Goal: Task Accomplishment & Management: Manage account settings

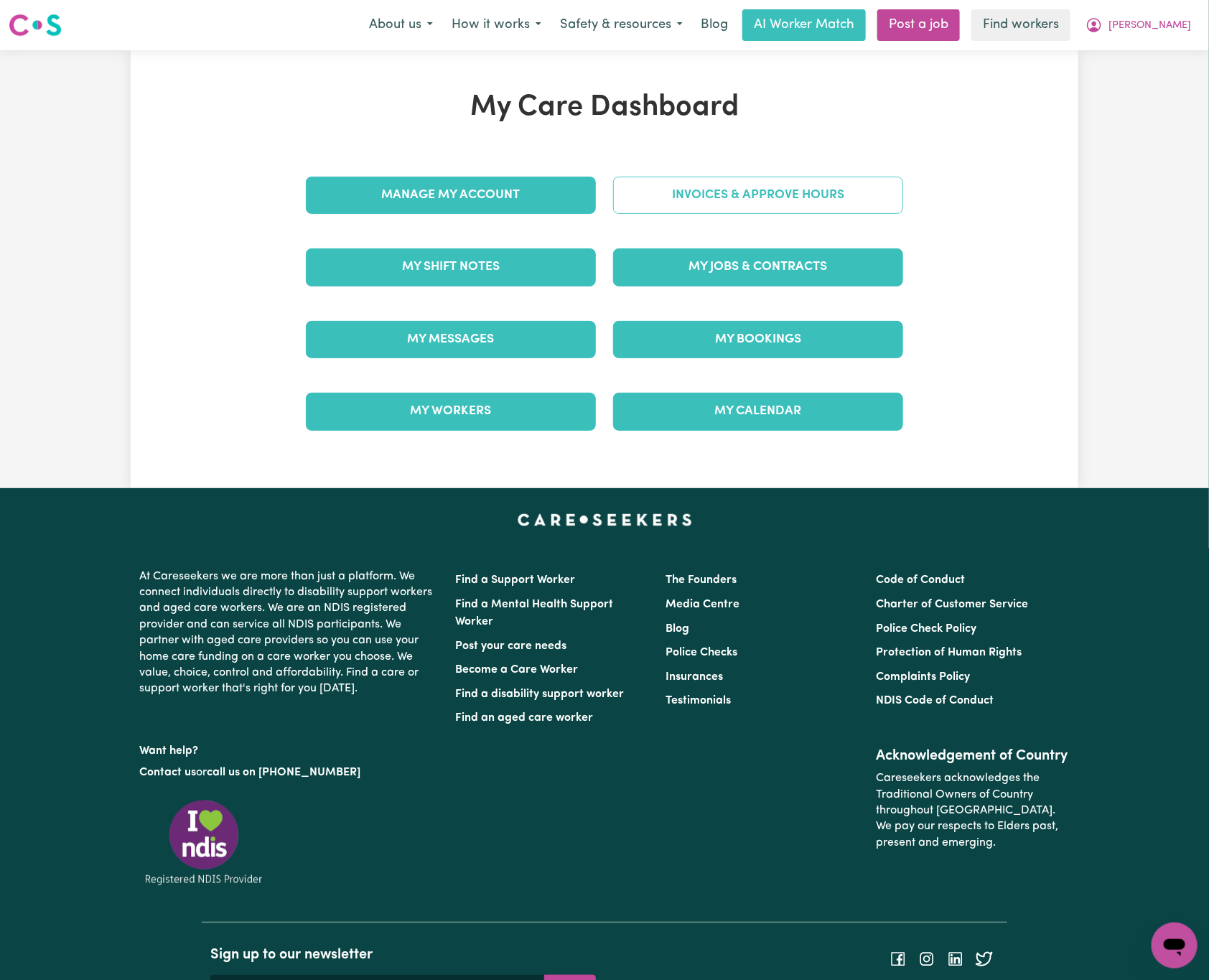
click at [822, 201] on link "Invoices & Approve Hours" at bounding box center [758, 195] width 290 height 37
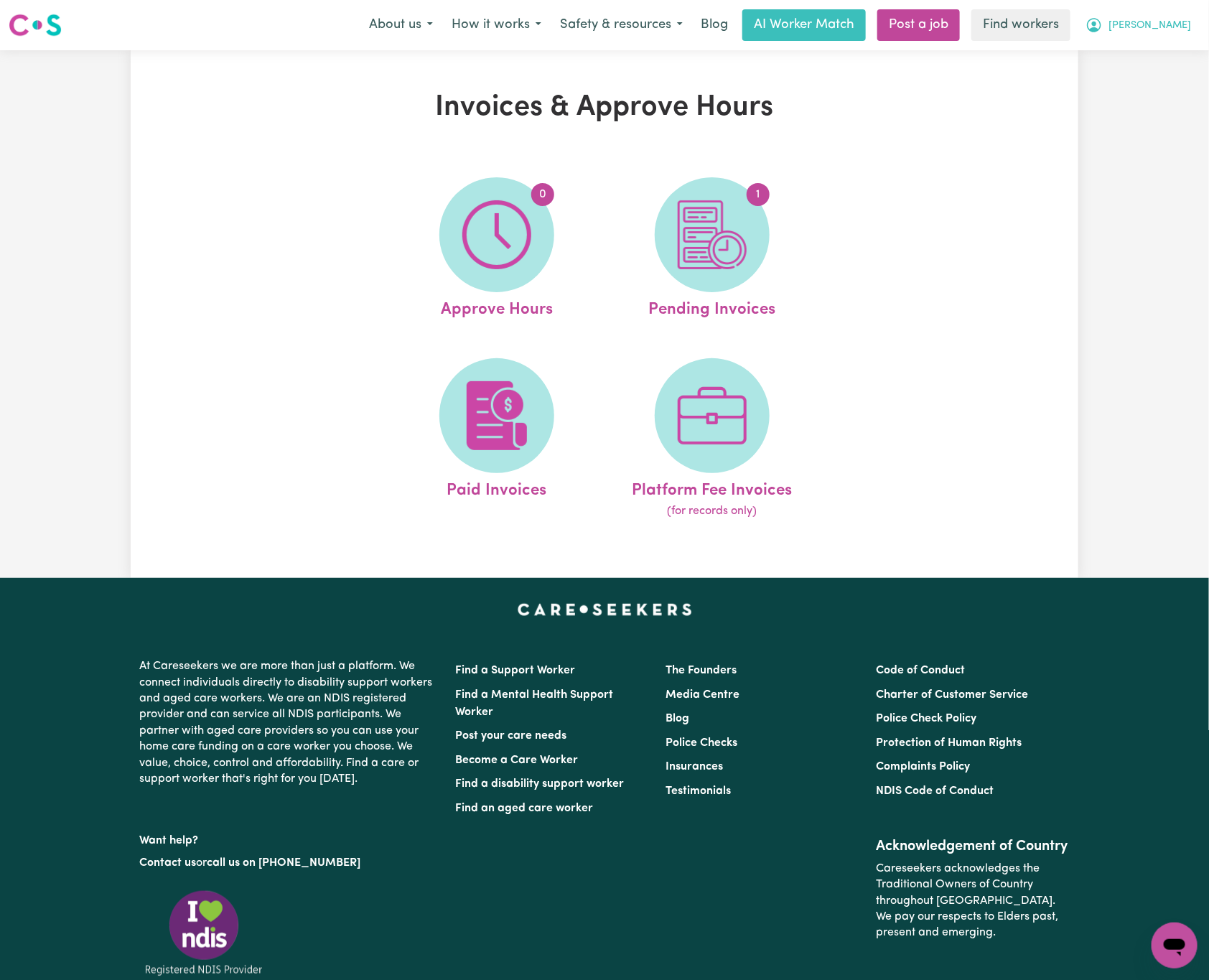
click at [1174, 20] on span "[PERSON_NAME]" at bounding box center [1149, 25] width 82 height 16
click at [1174, 56] on link "My Dashboard" at bounding box center [1142, 55] width 113 height 27
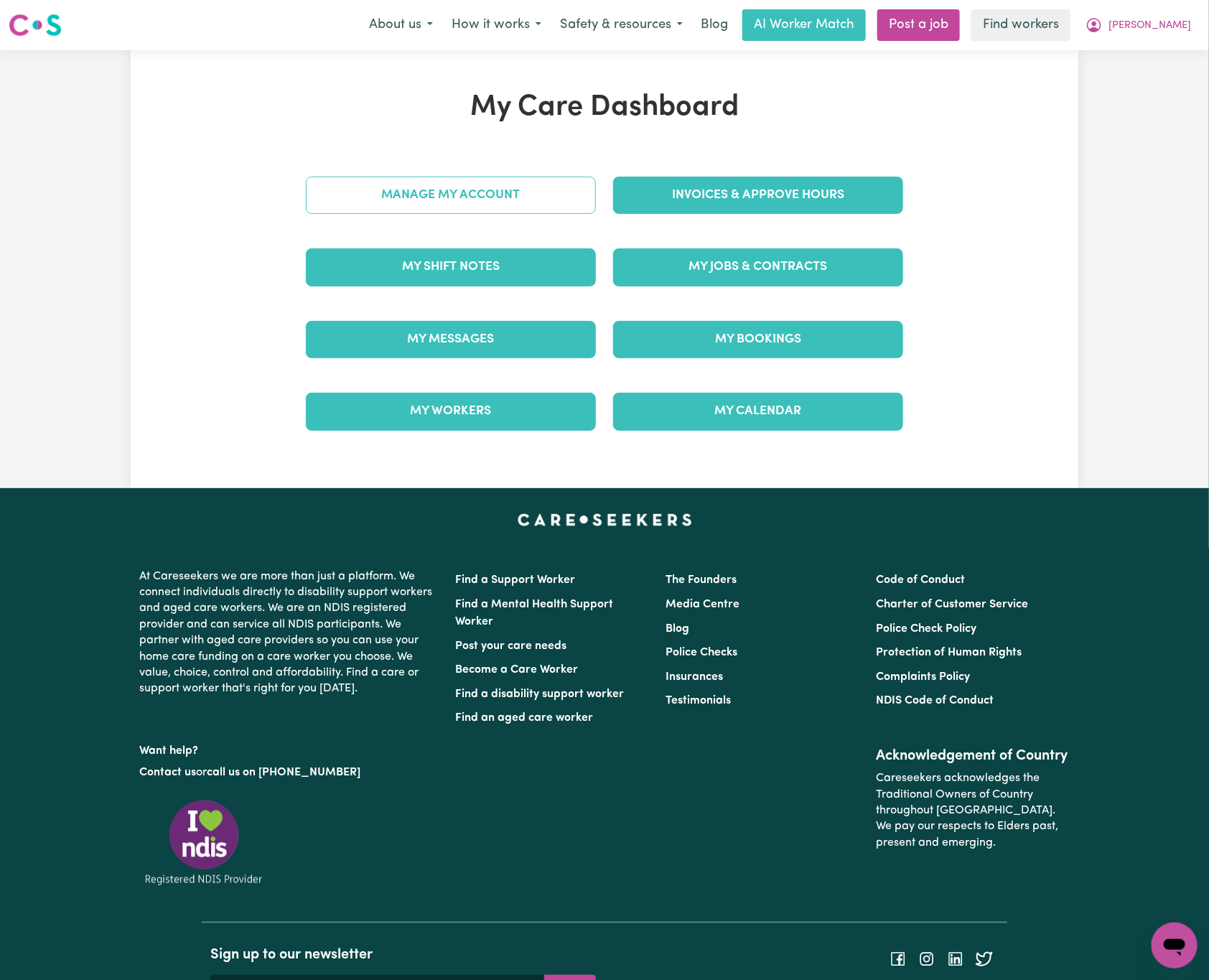
click at [533, 188] on link "Manage My Account" at bounding box center [451, 195] width 290 height 37
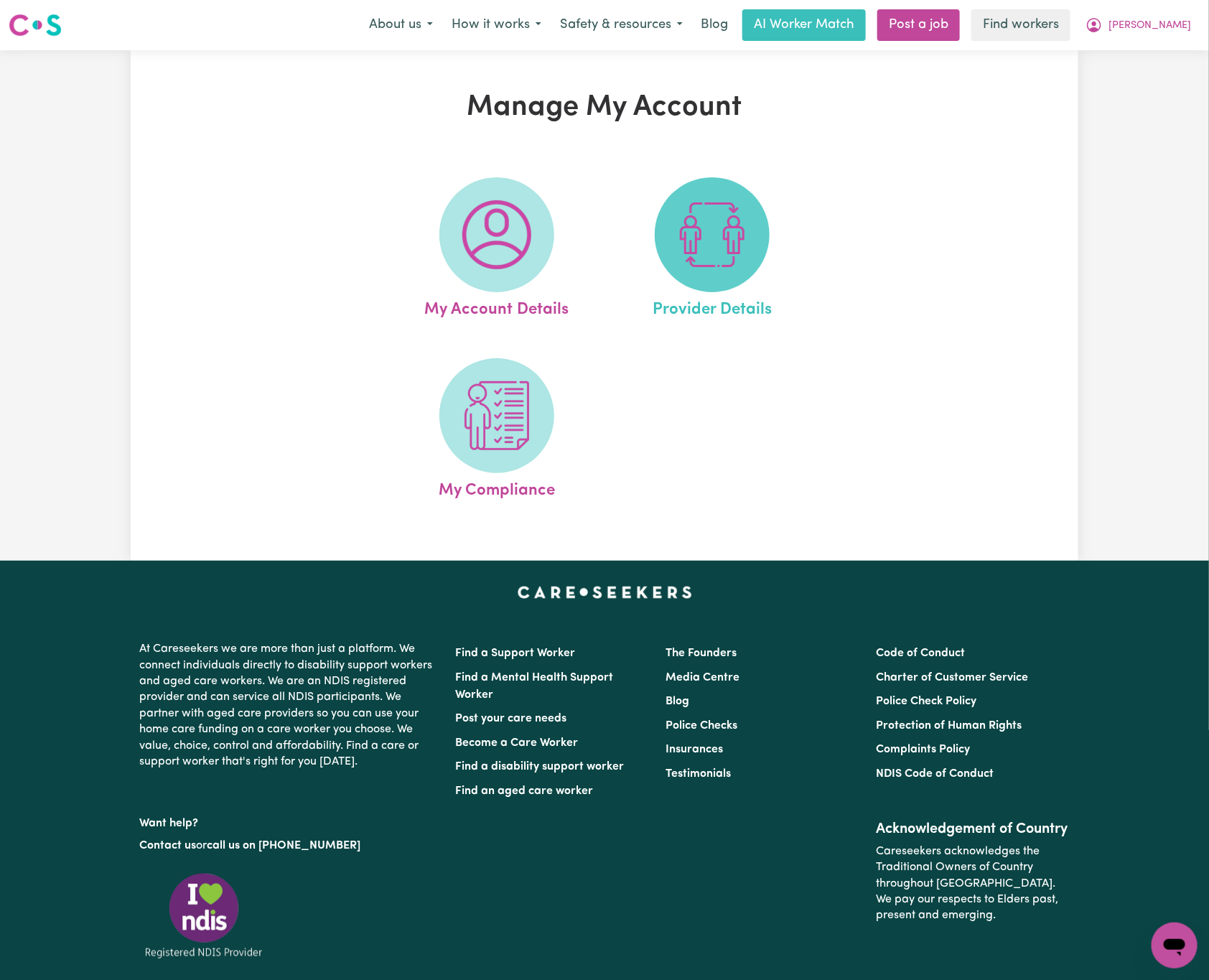
click at [713, 218] on img at bounding box center [712, 235] width 69 height 69
select select "NDIS_FUNDING_PLAN_MANAGED"
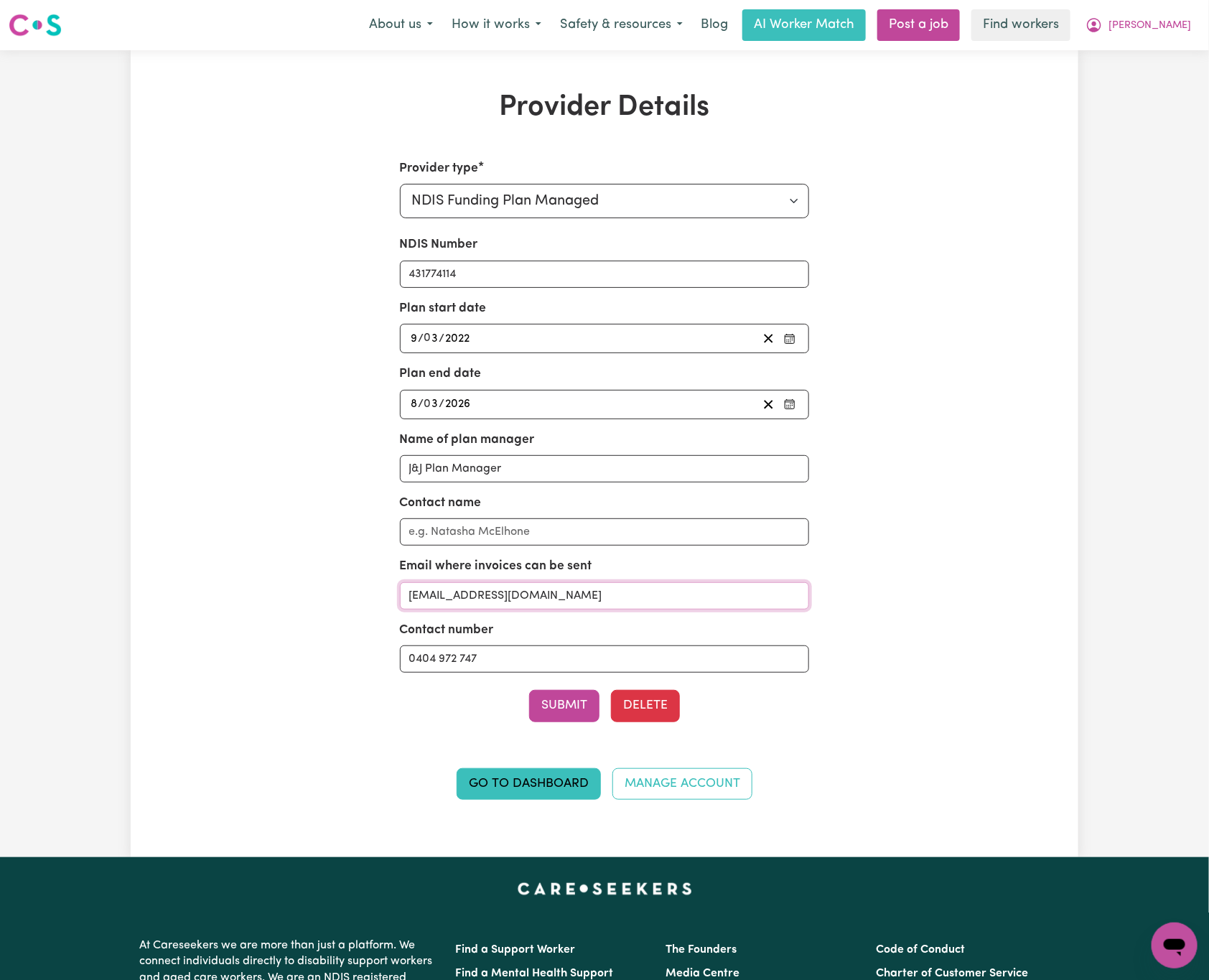
drag, startPoint x: 648, startPoint y: 596, endPoint x: 256, endPoint y: 596, distance: 392.0
click at [256, 596] on div "Provider Details Provider type Select your provider type... Privately Aged Care…" at bounding box center [604, 454] width 948 height 726
click at [1200, 18] on button "[PERSON_NAME]" at bounding box center [1138, 25] width 124 height 30
click at [1194, 49] on link "My Dashboard" at bounding box center [1142, 55] width 113 height 27
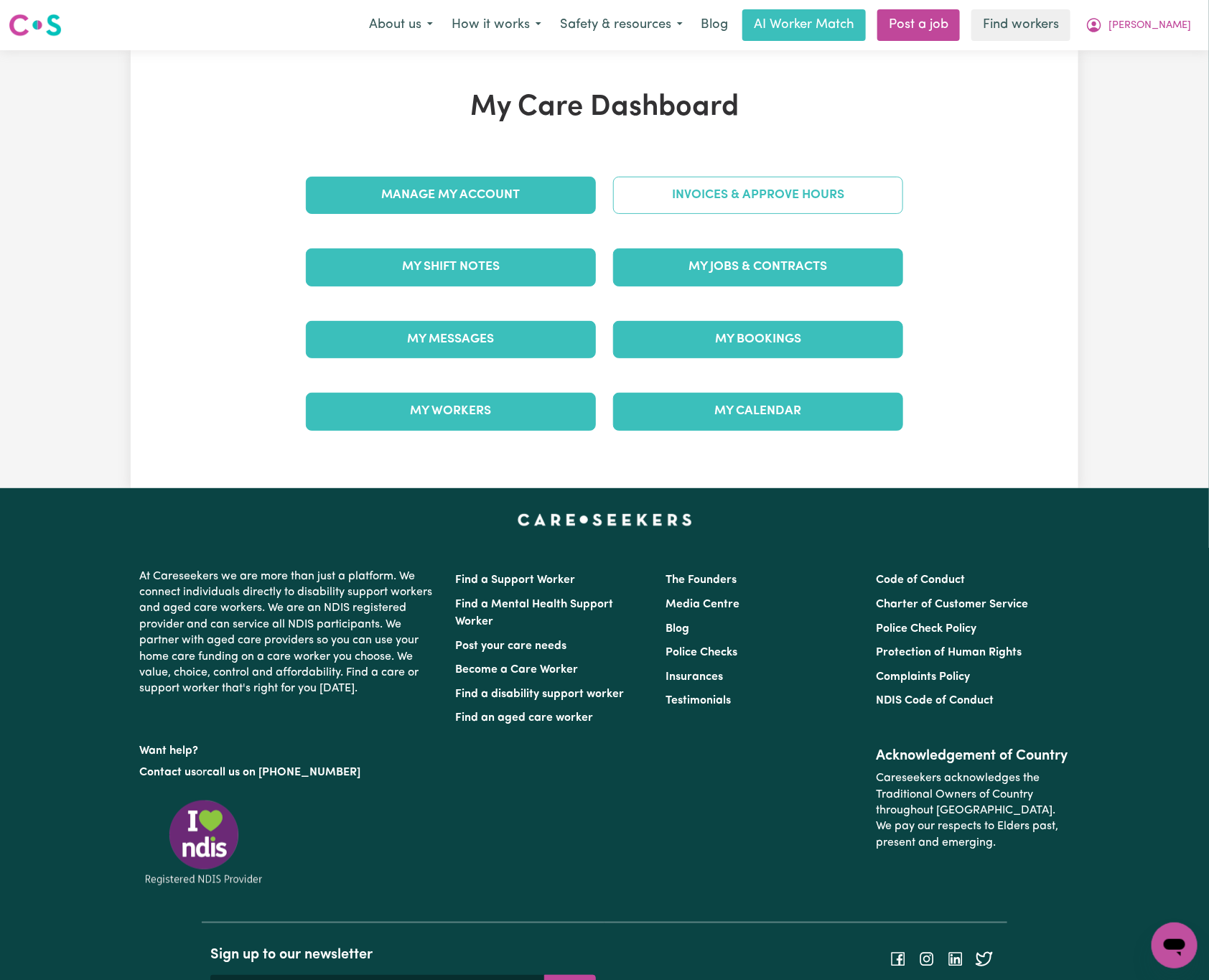
click at [728, 197] on link "Invoices & Approve Hours" at bounding box center [758, 195] width 290 height 37
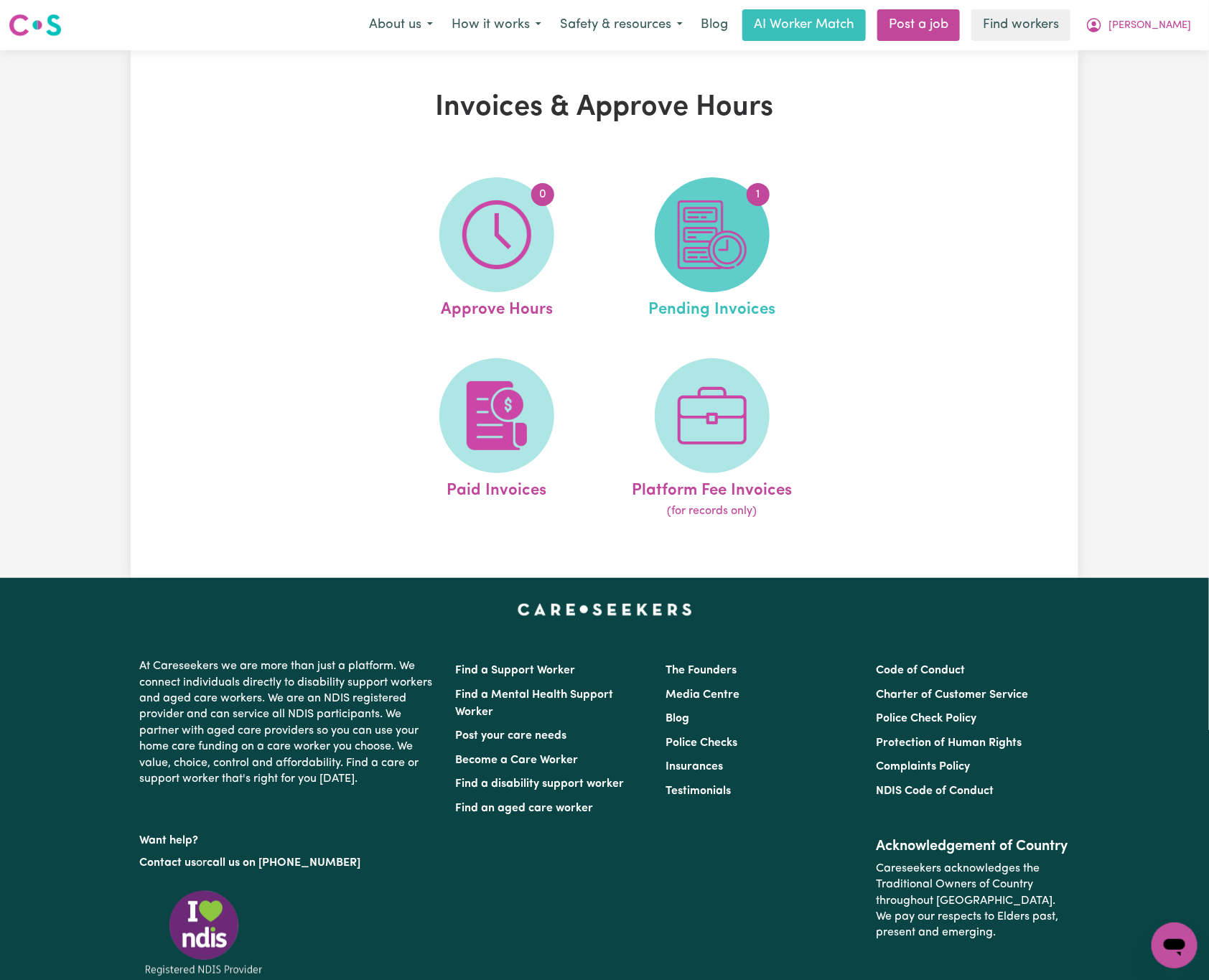
click at [737, 234] on img at bounding box center [712, 235] width 69 height 69
